Goal: Find specific page/section: Find specific page/section

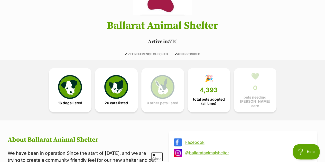
scroll to position [86, 0]
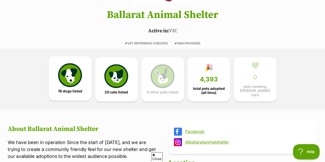
click at [63, 75] on img at bounding box center [70, 75] width 24 height 24
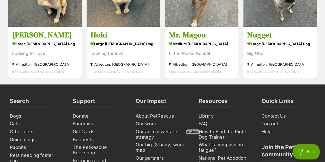
scroll to position [375, 0]
